Goal: Task Accomplishment & Management: Manage account settings

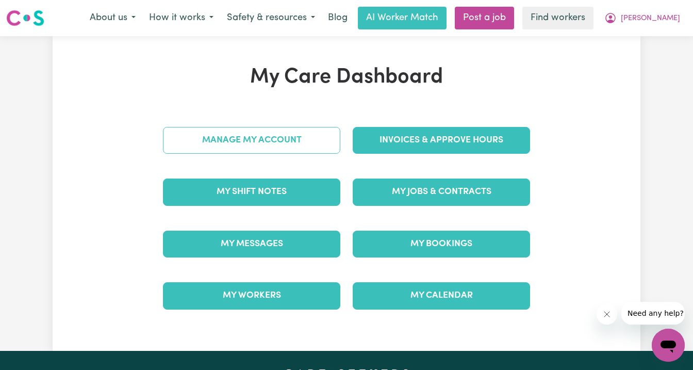
click at [267, 145] on link "Manage My Account" at bounding box center [251, 140] width 177 height 27
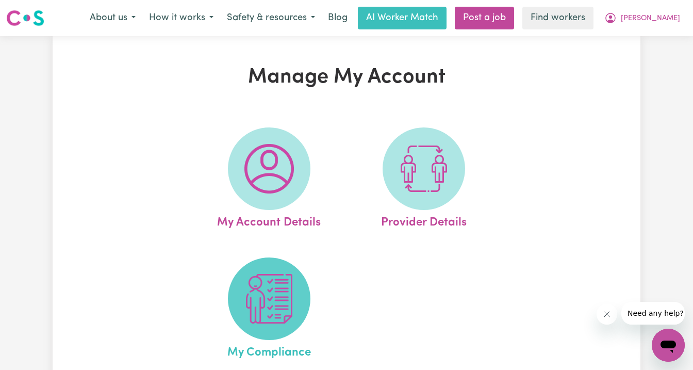
click at [283, 288] on img at bounding box center [268, 298] width 49 height 49
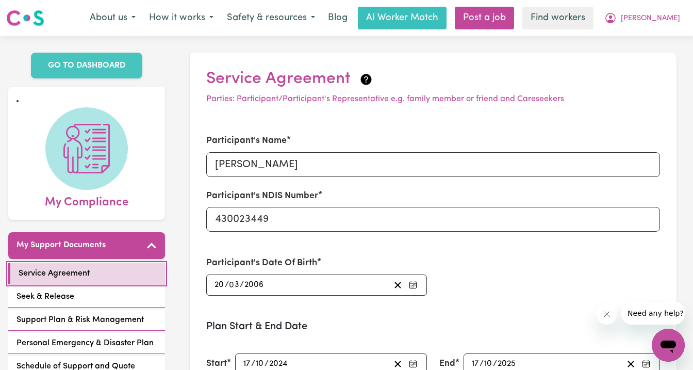
click at [105, 271] on link "Service Agreement" at bounding box center [86, 273] width 157 height 21
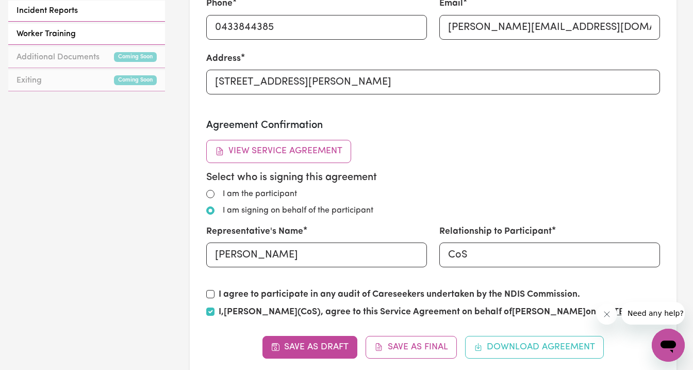
scroll to position [506, 0]
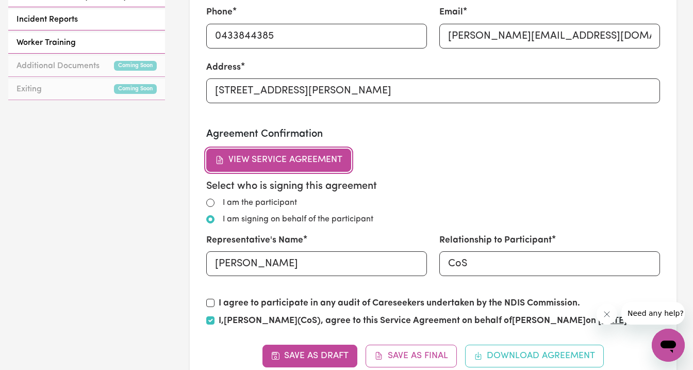
click at [260, 163] on button "View Service Agreement" at bounding box center [278, 159] width 145 height 23
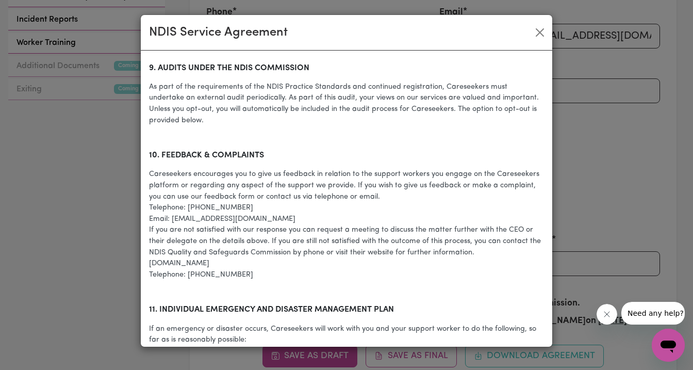
scroll to position [1877, 0]
